Goal: Information Seeking & Learning: Check status

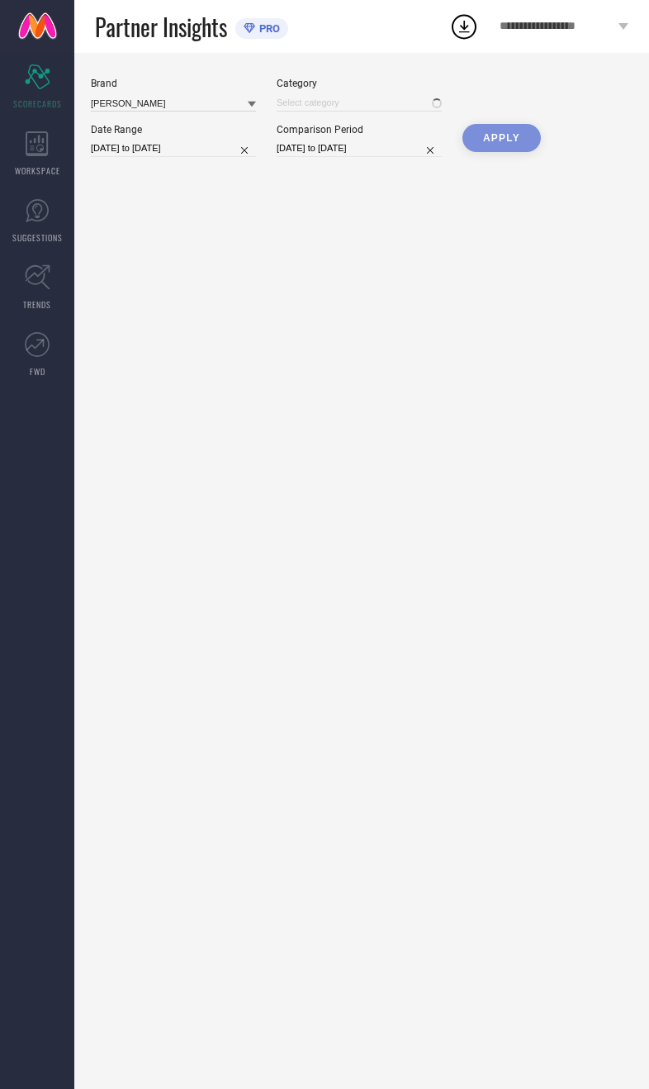
type input "All"
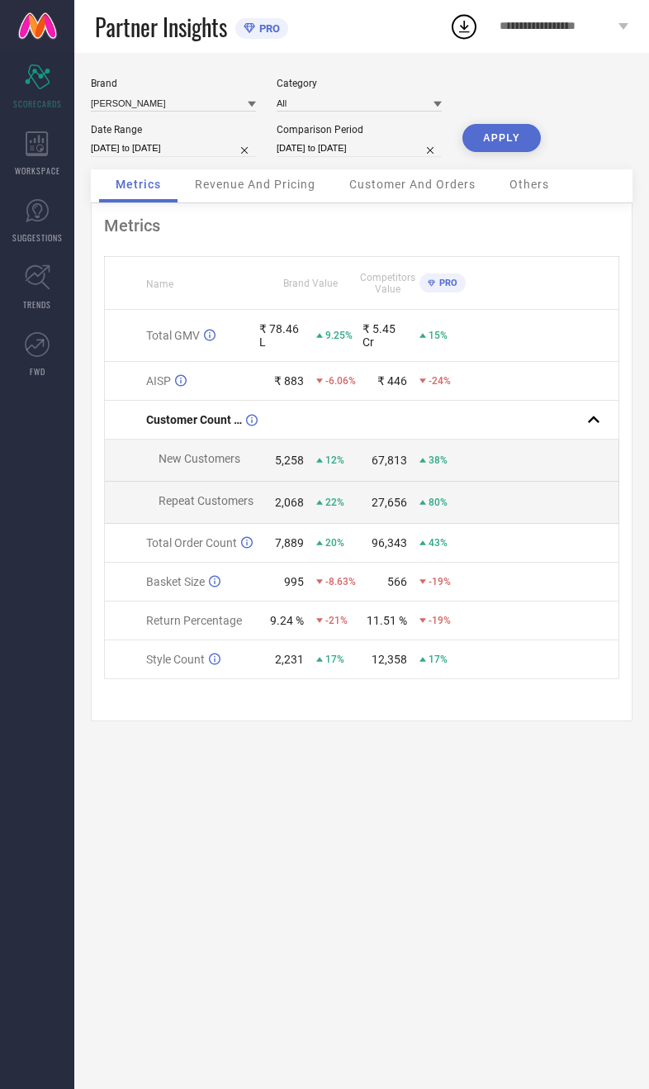
click at [285, 191] on span "Revenue And Pricing" at bounding box center [255, 184] width 121 height 13
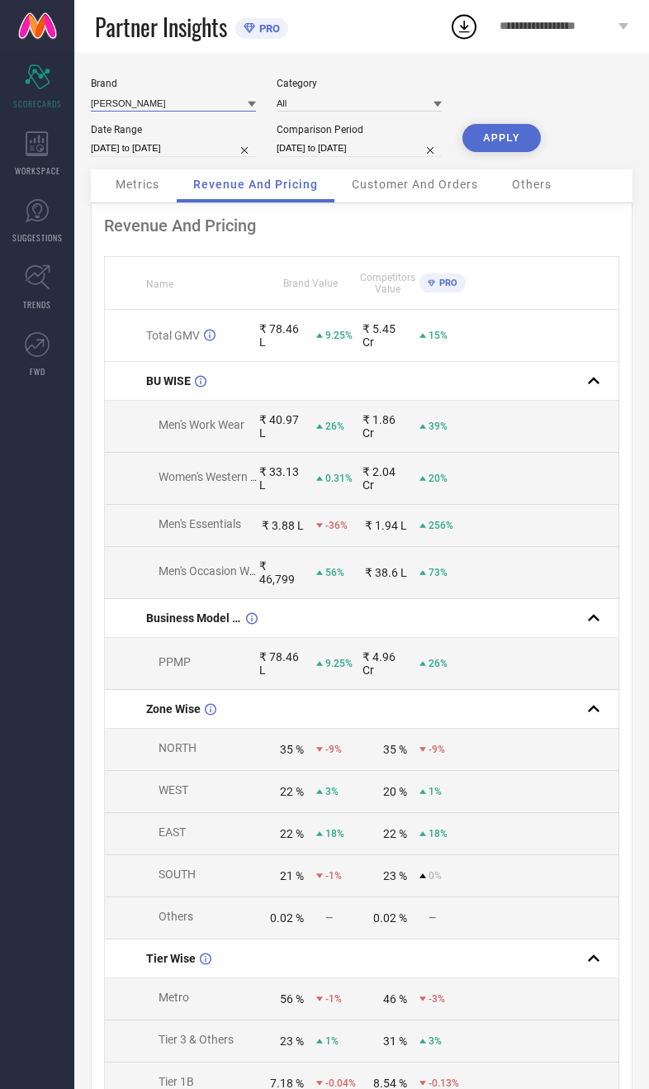
click at [151, 100] on input at bounding box center [173, 102] width 165 height 17
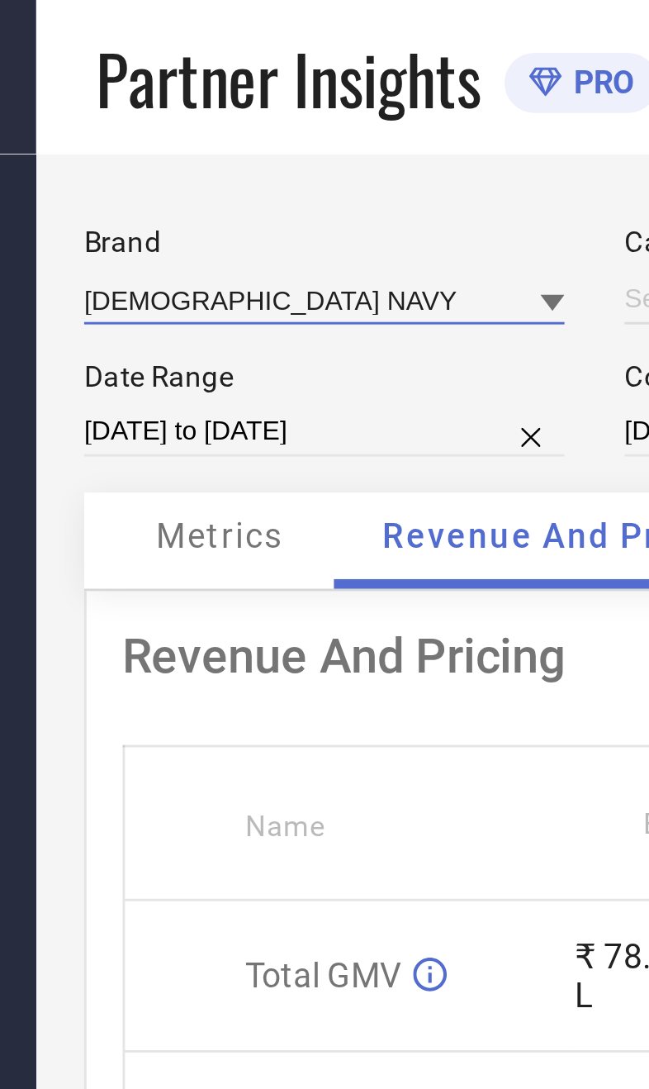
type input "All"
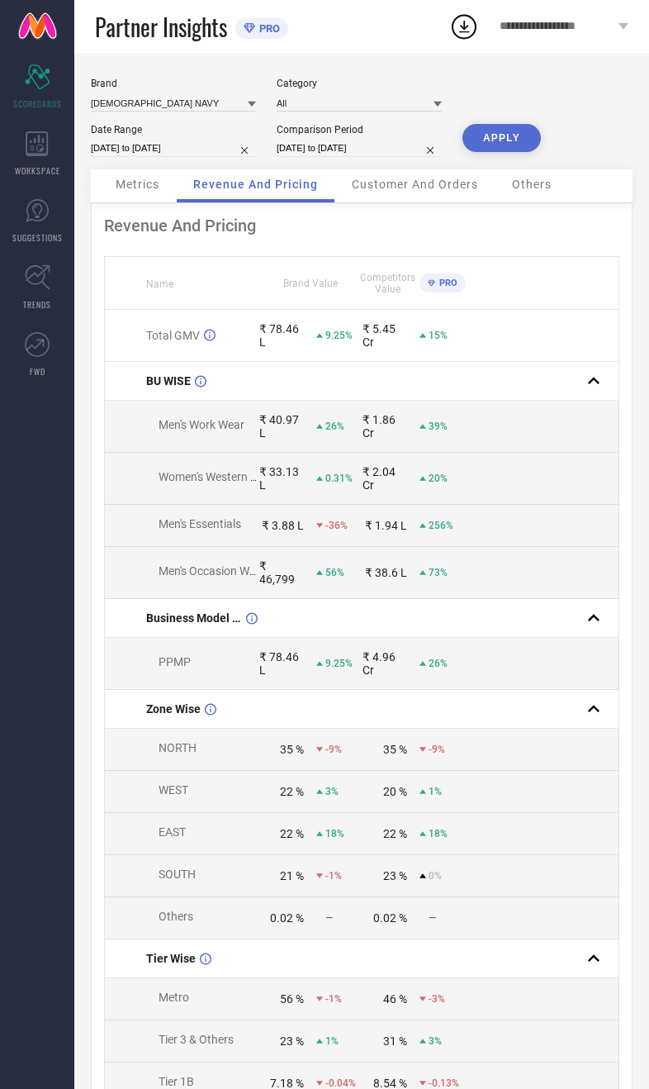
click at [507, 152] on button "APPLY" at bounding box center [501, 138] width 78 height 28
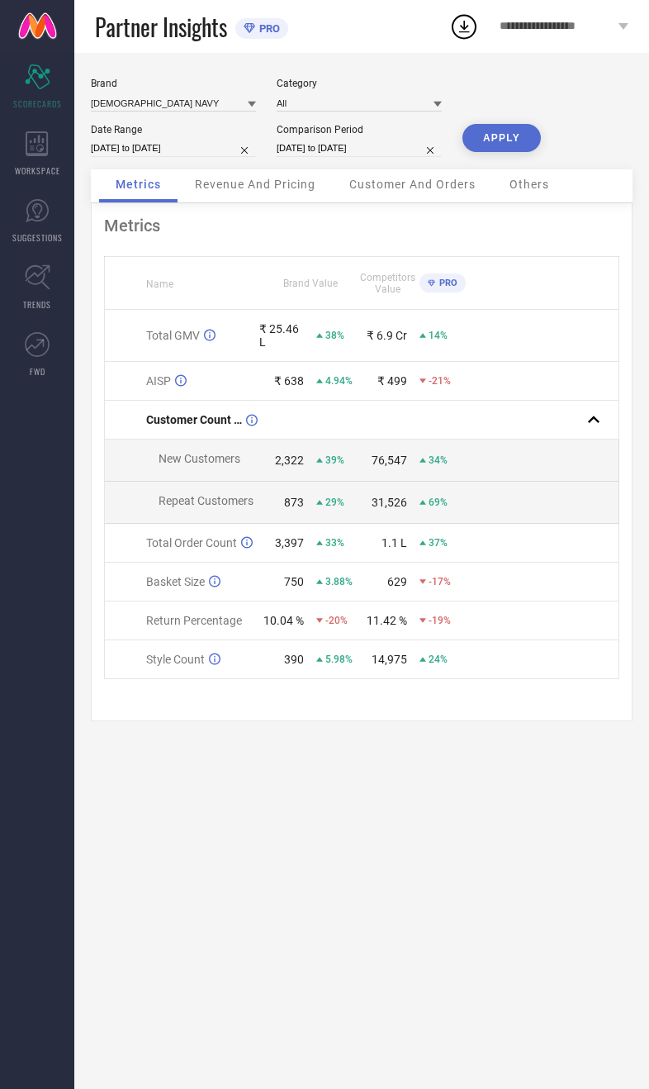
click at [265, 202] on div "Revenue And Pricing" at bounding box center [255, 185] width 154 height 33
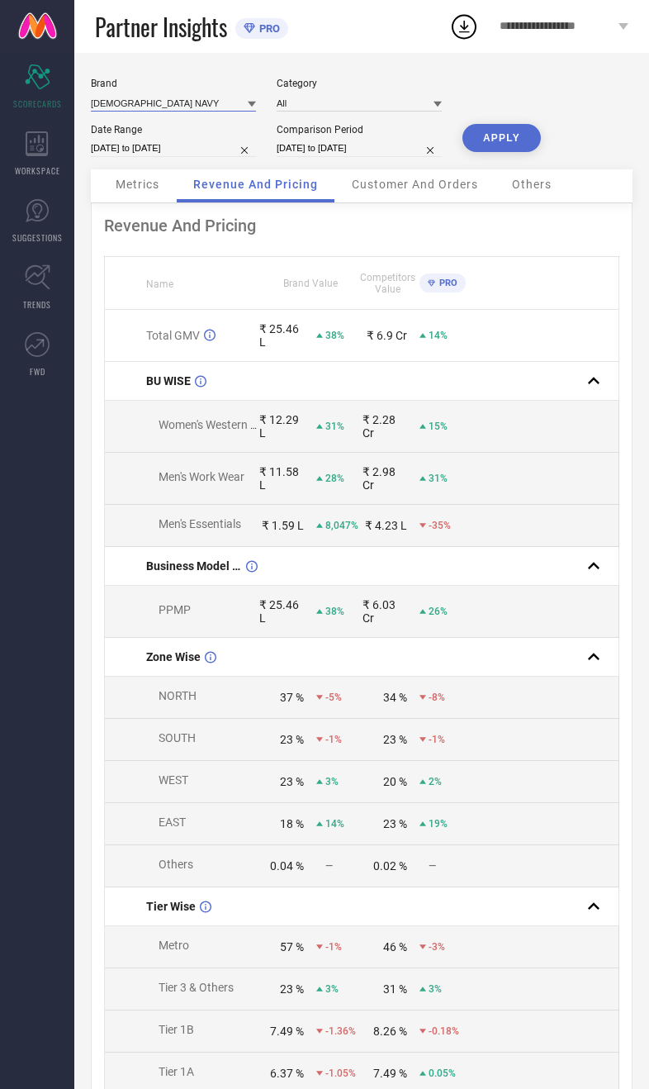
click at [155, 107] on input at bounding box center [173, 102] width 165 height 17
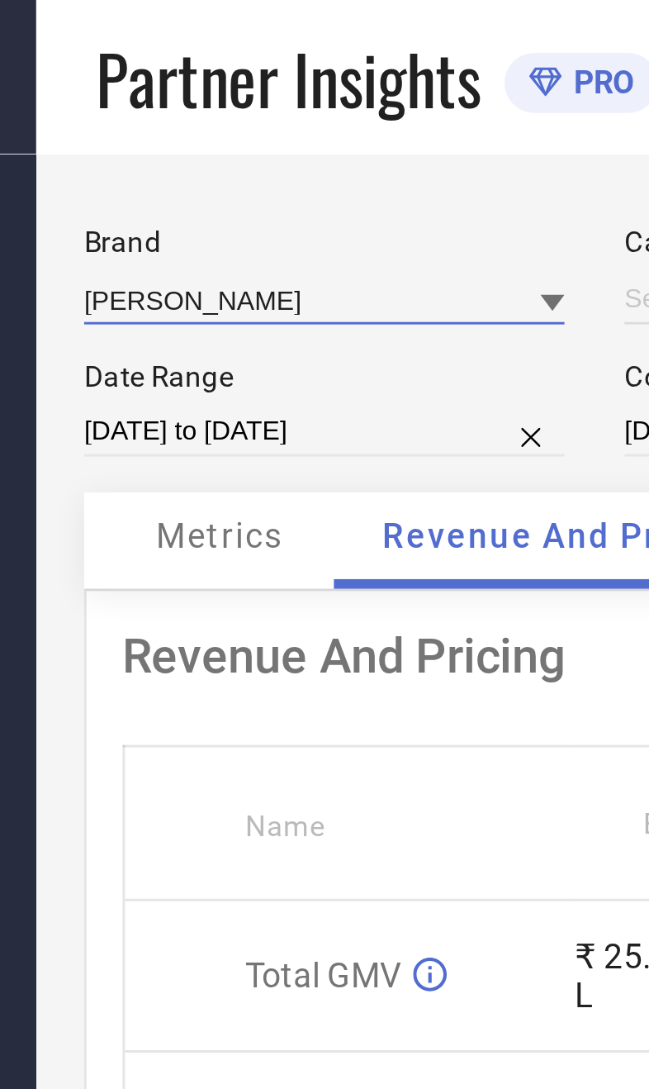
type input "All"
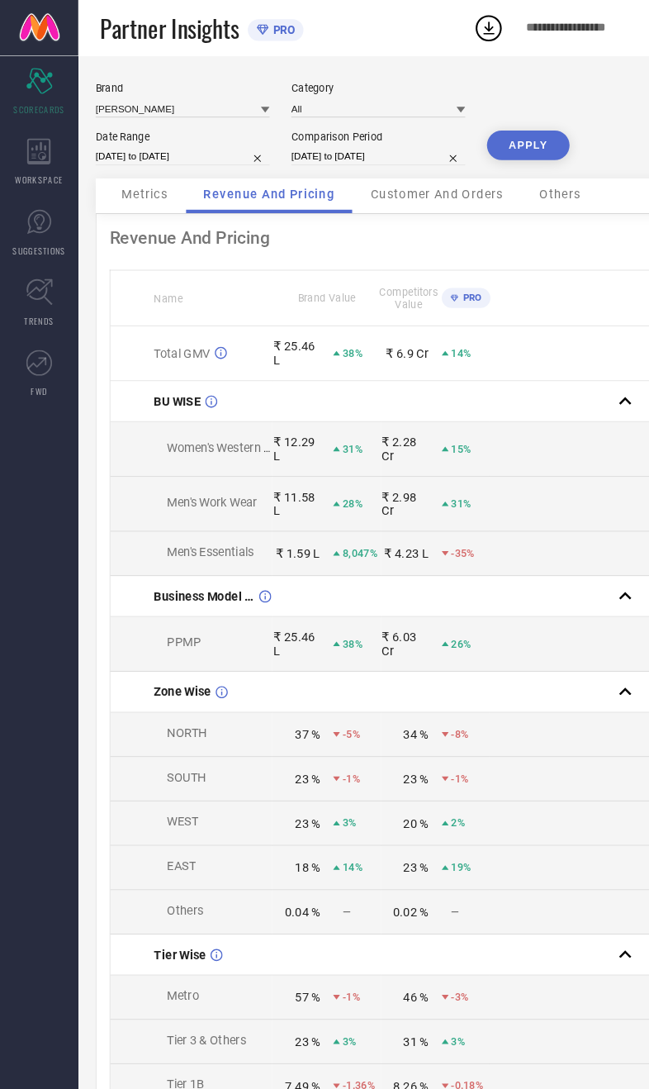
click at [518, 135] on button "APPLY" at bounding box center [501, 138] width 78 height 28
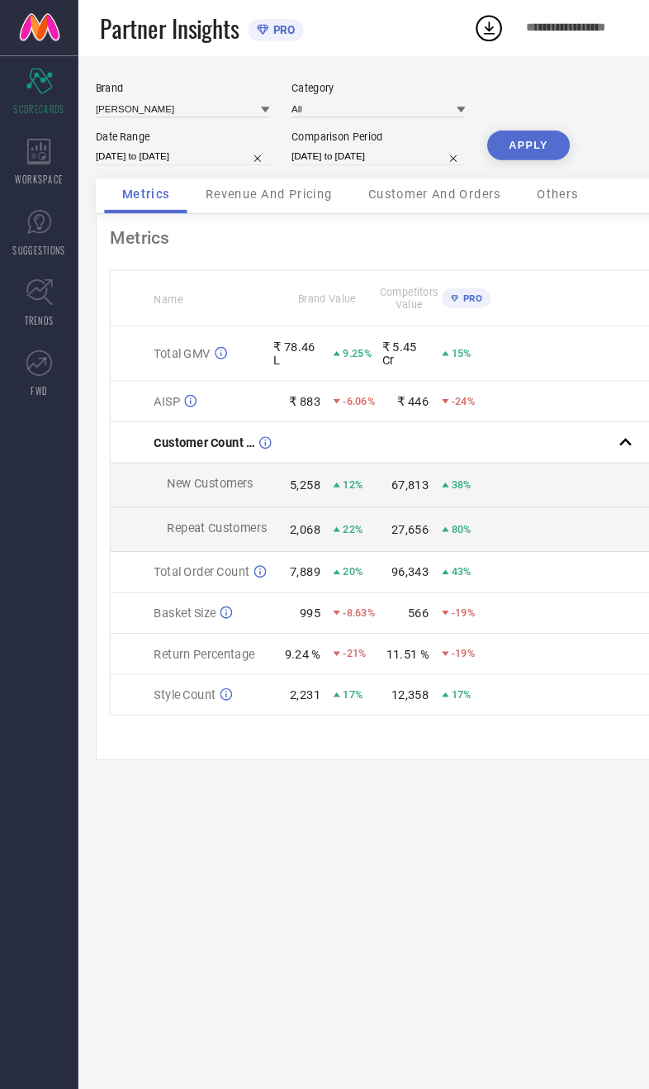
click at [284, 191] on span "Revenue And Pricing" at bounding box center [255, 184] width 121 height 13
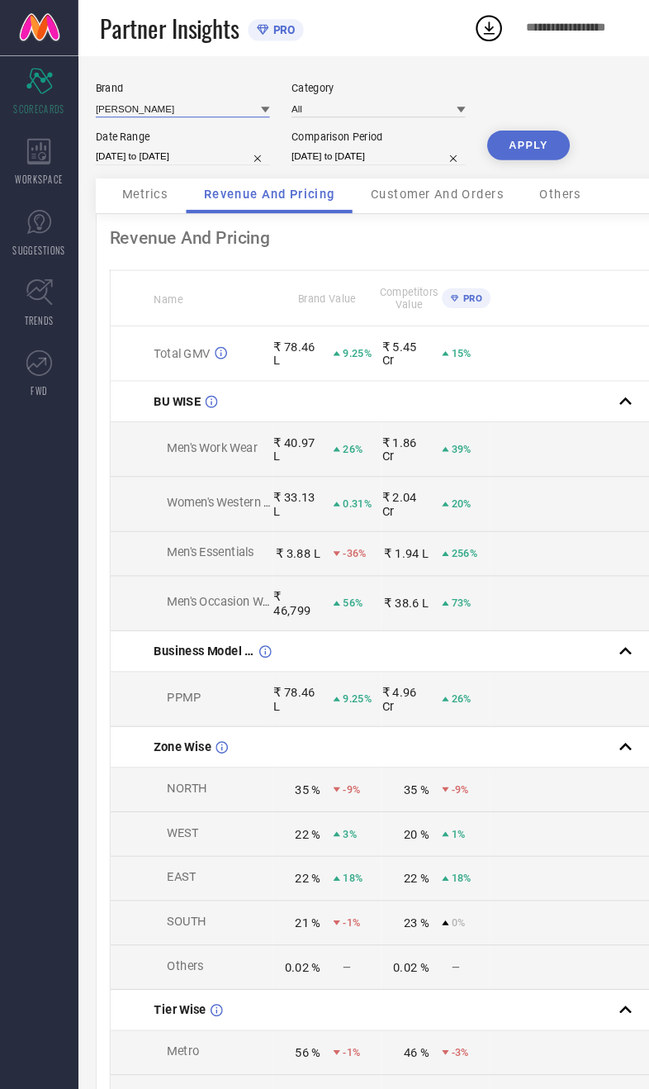
click at [168, 107] on input at bounding box center [173, 102] width 165 height 17
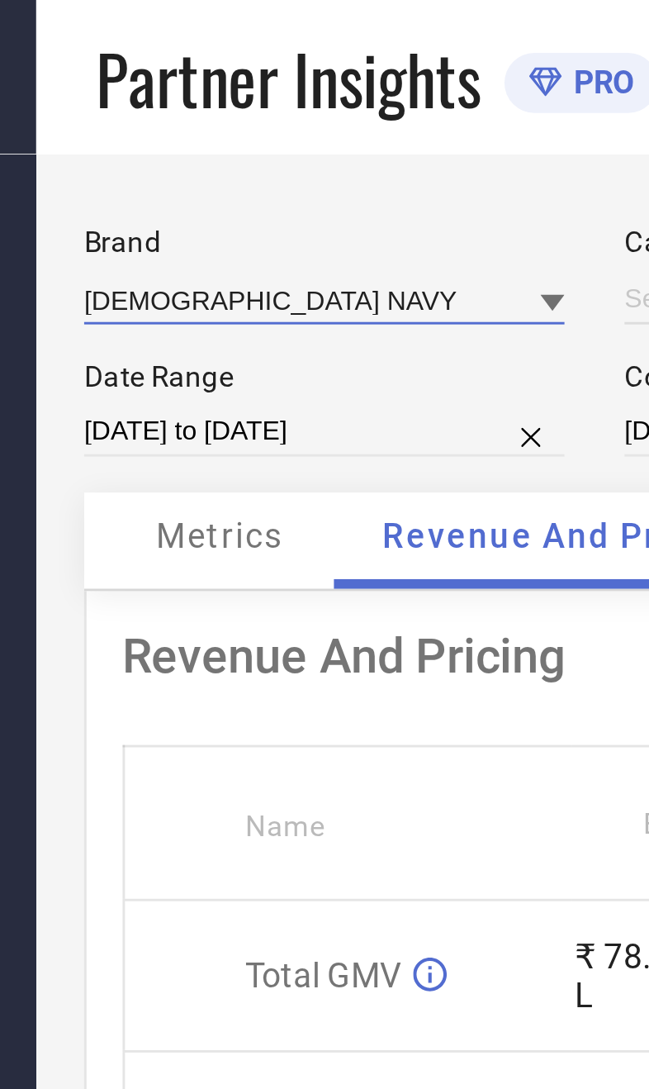
type input "All"
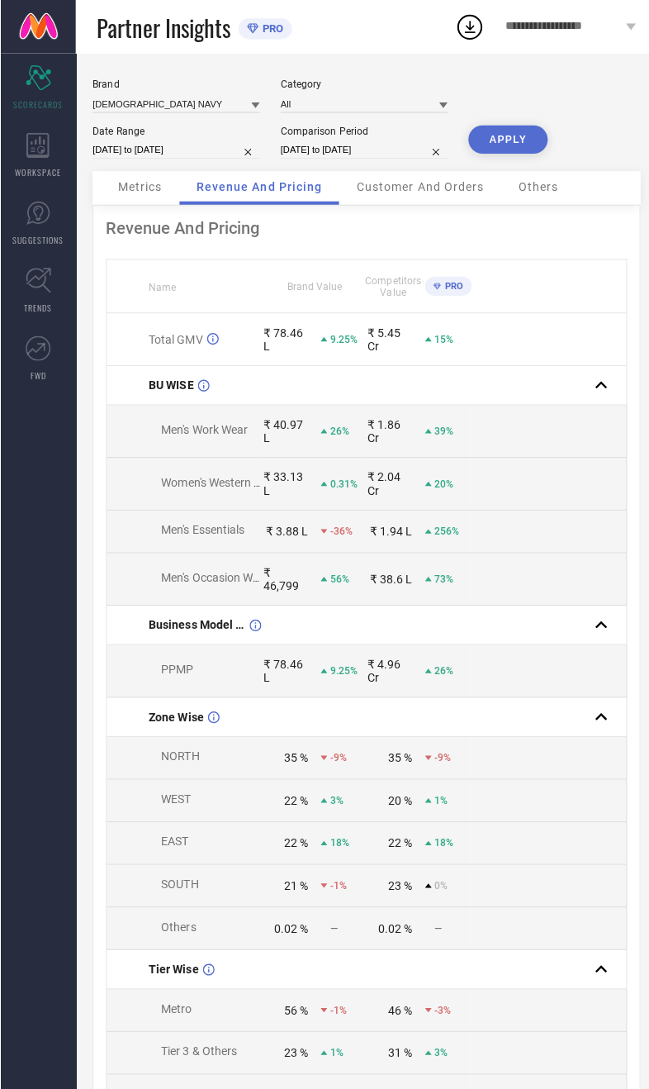
click at [499, 152] on button "APPLY" at bounding box center [501, 138] width 78 height 28
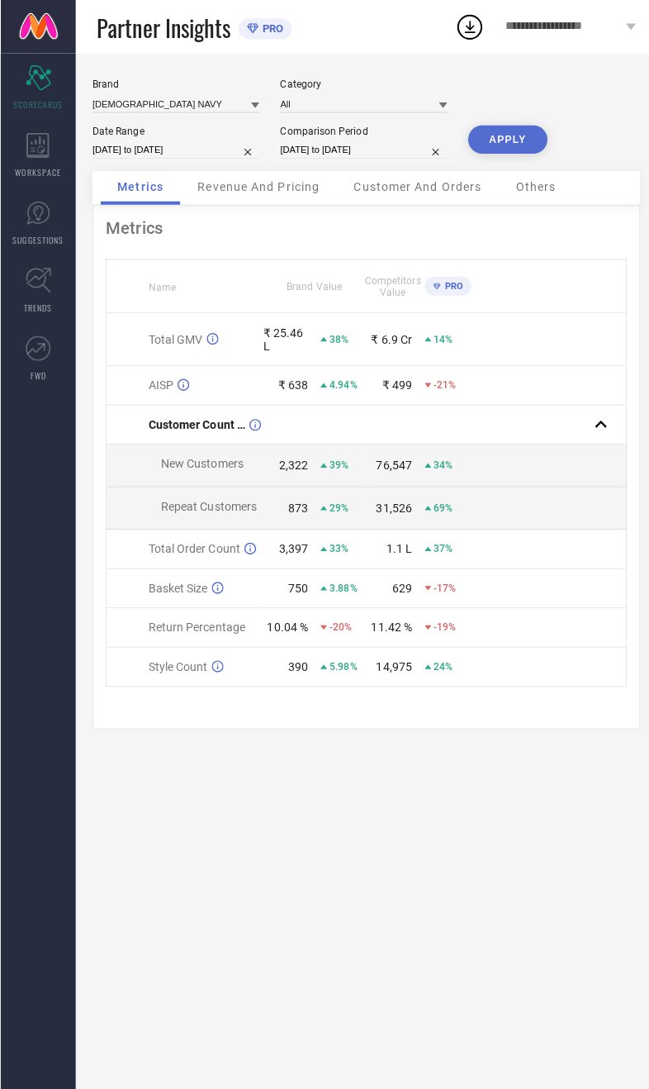
click at [284, 187] on span "Revenue And Pricing" at bounding box center [255, 184] width 121 height 13
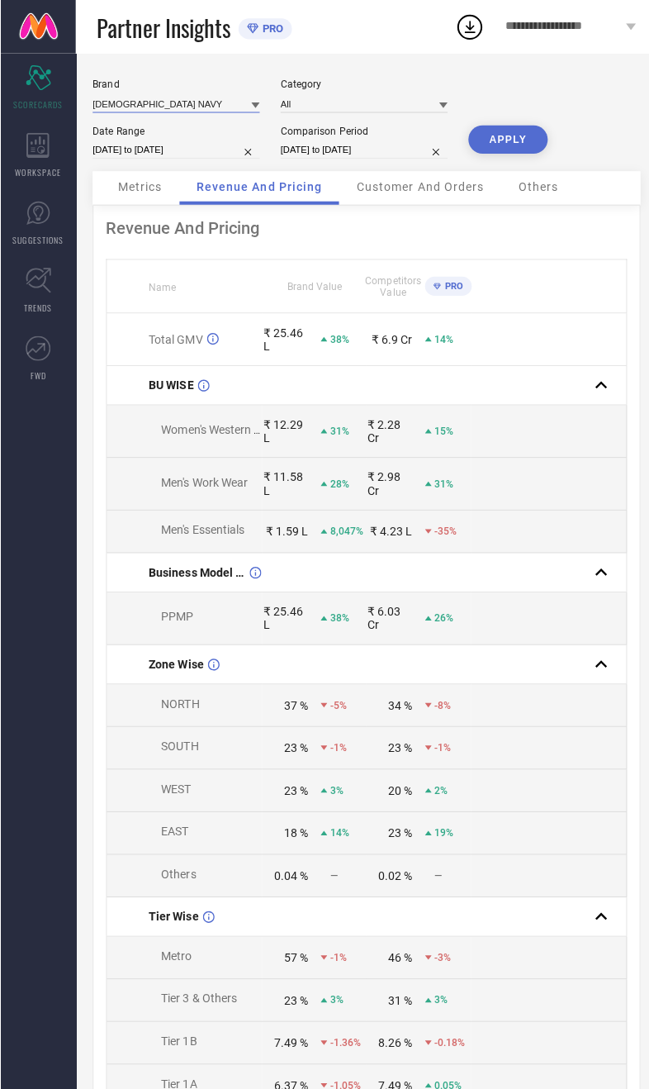
click at [173, 107] on input at bounding box center [173, 102] width 165 height 17
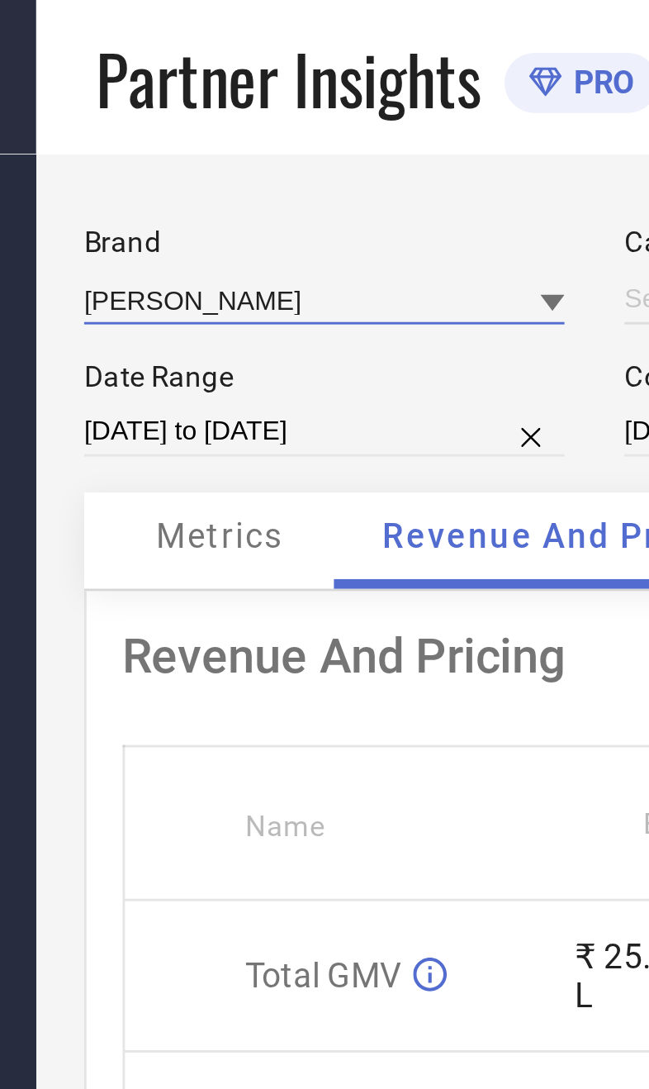
type input "All"
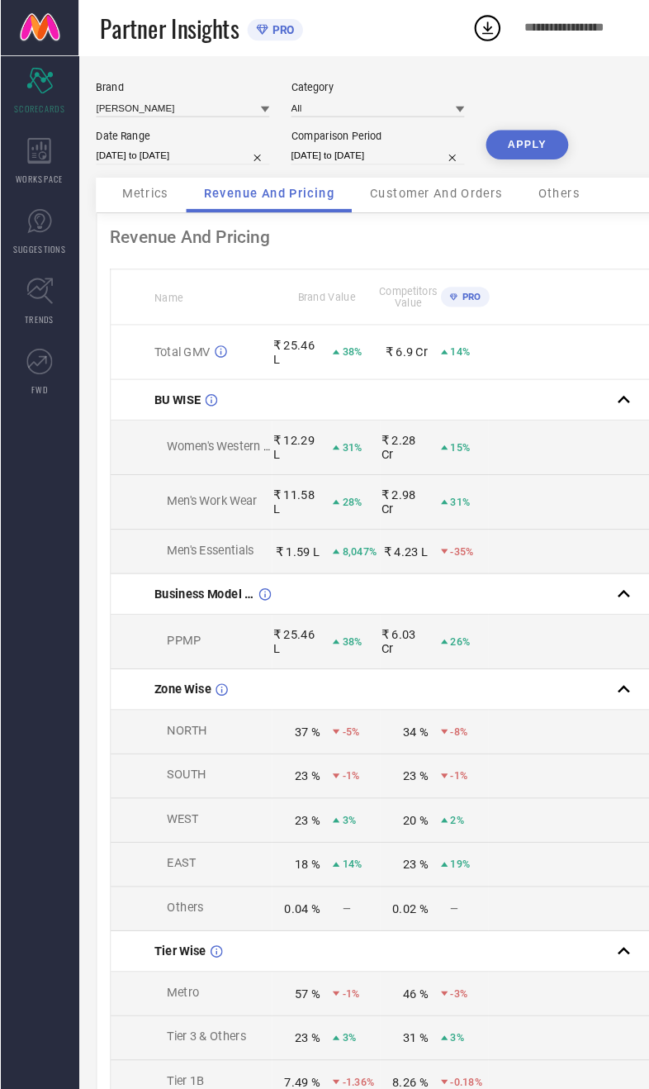
click at [510, 152] on button "APPLY" at bounding box center [501, 138] width 78 height 28
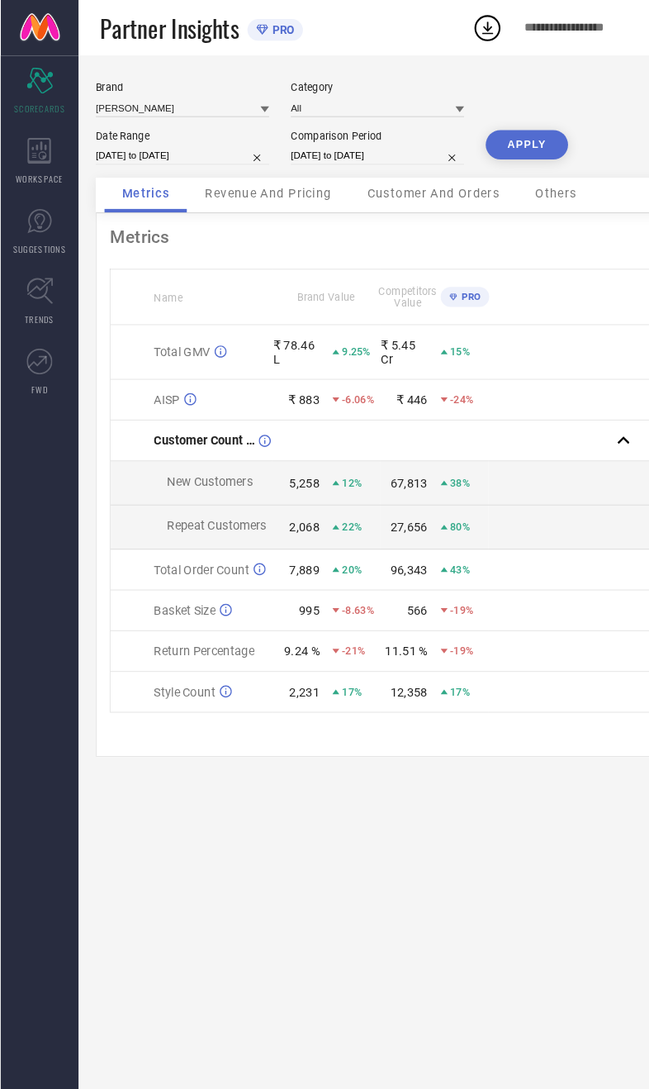
click at [268, 202] on div "Revenue And Pricing" at bounding box center [255, 185] width 154 height 33
